Goal: Transaction & Acquisition: Purchase product/service

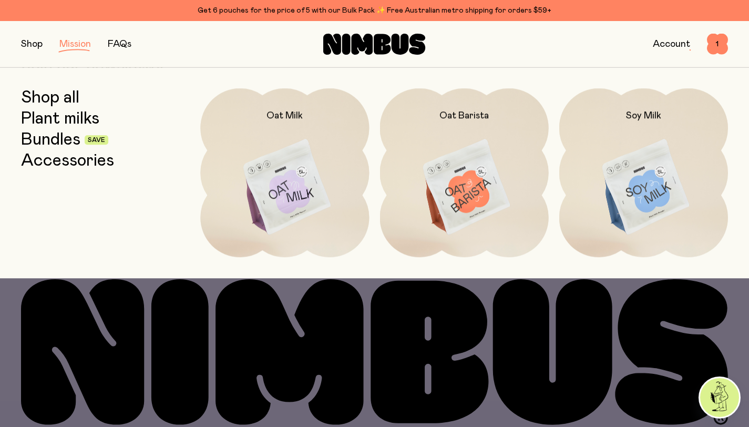
scroll to position [2095, 0]
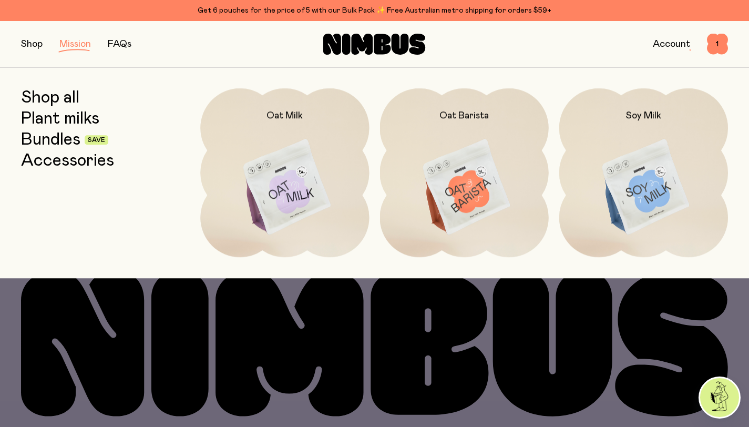
click at [48, 99] on link "Shop all" at bounding box center [50, 97] width 58 height 19
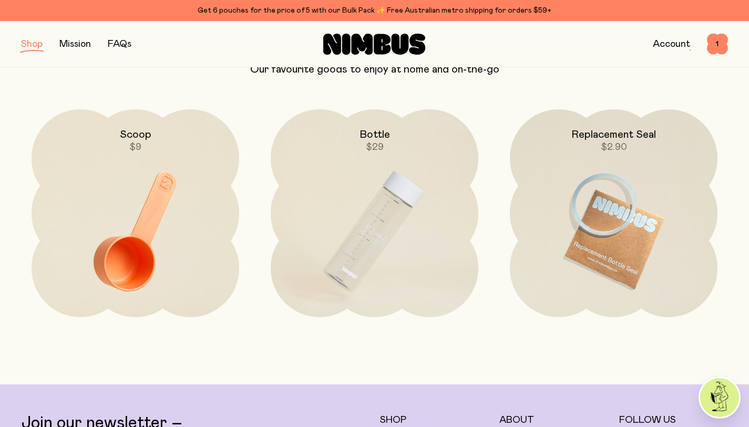
scroll to position [1919, 0]
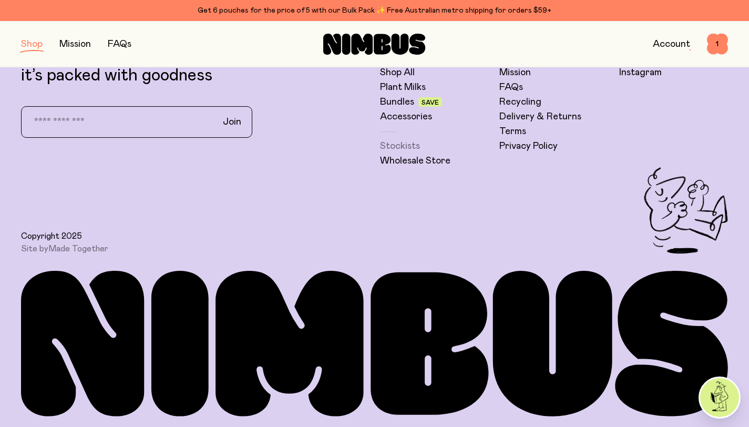
click at [405, 142] on link "Stockists" at bounding box center [400, 146] width 40 height 13
click at [25, 43] on button "button" at bounding box center [32, 44] width 22 height 15
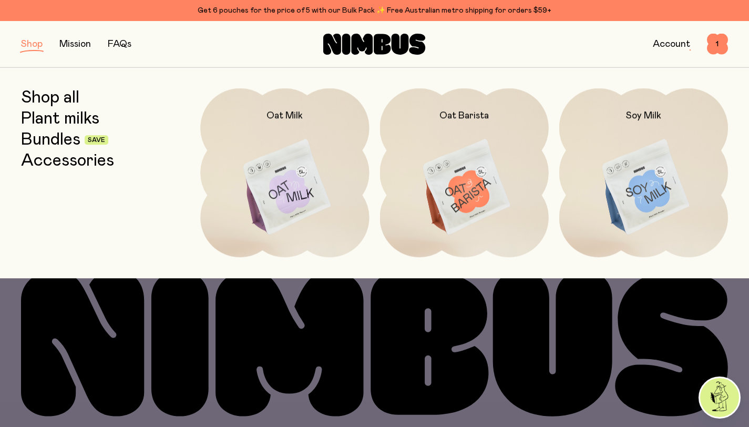
click at [48, 95] on link "Shop all" at bounding box center [50, 97] width 58 height 19
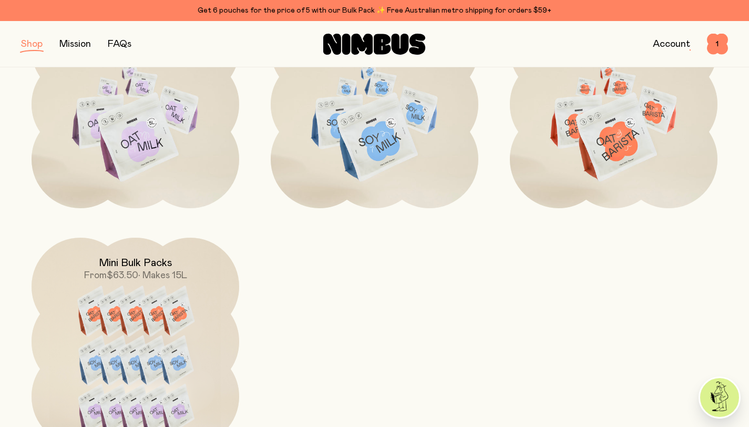
scroll to position [1063, 0]
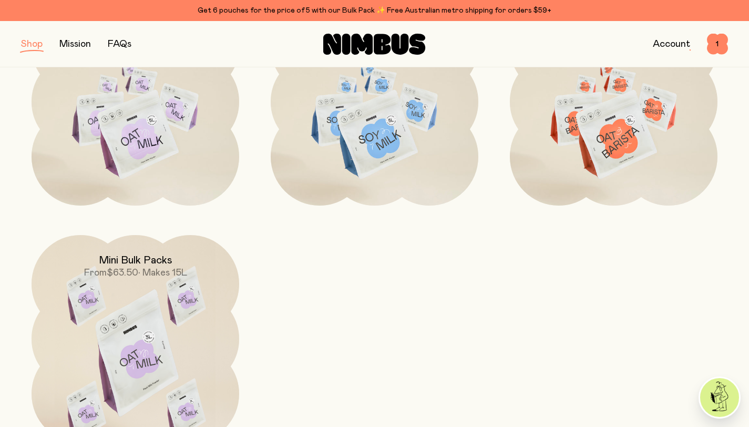
click at [149, 326] on img at bounding box center [136, 357] width 208 height 244
click at [137, 346] on img at bounding box center [136, 357] width 208 height 244
